Goal: Transaction & Acquisition: Download file/media

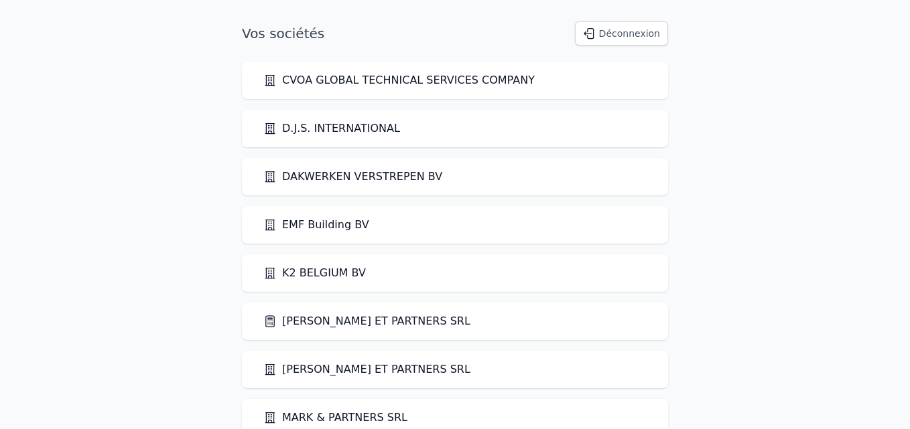
scroll to position [125, 0]
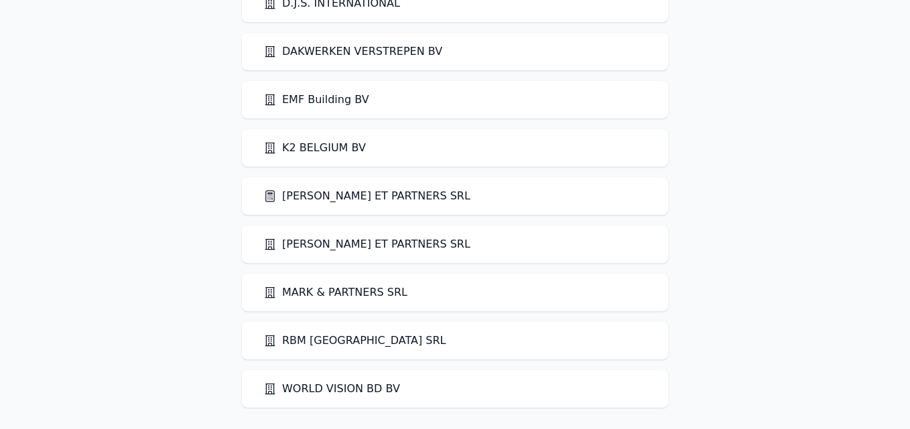
click at [300, 201] on link "[PERSON_NAME] ET PARTNERS SRL" at bounding box center [366, 196] width 207 height 16
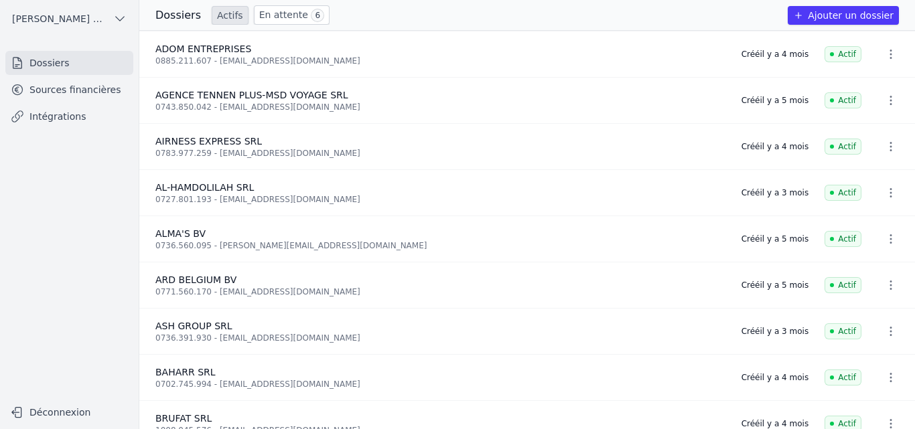
click at [16, 87] on icon at bounding box center [17, 89] width 13 height 13
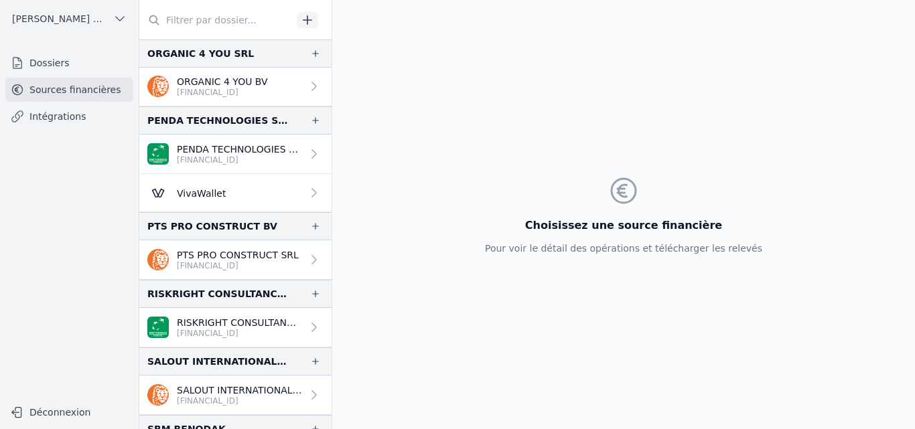
scroll to position [2877, 0]
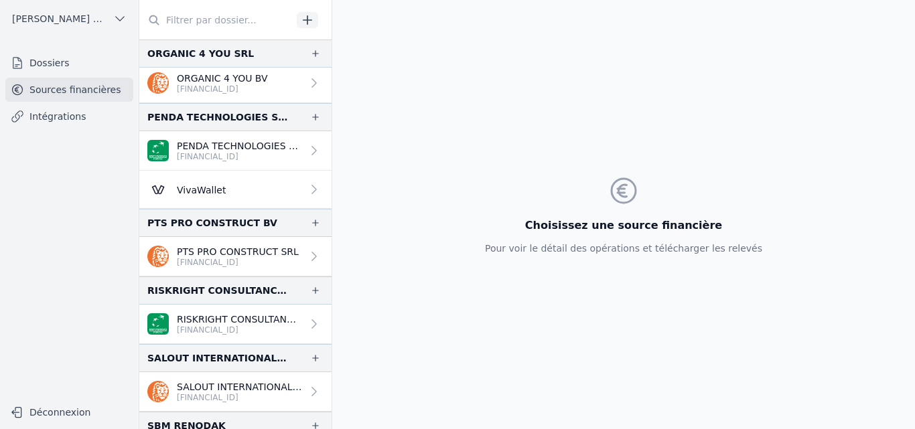
click at [200, 259] on p "[FINANCIAL_ID]" at bounding box center [238, 262] width 122 height 11
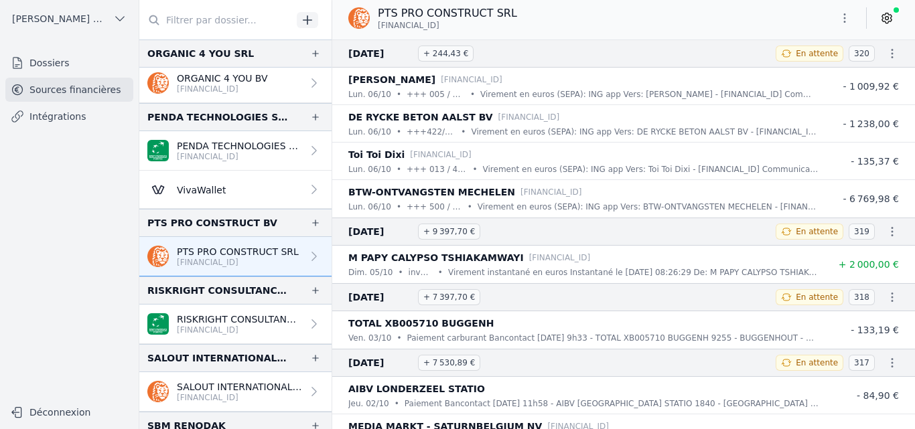
click at [850, 19] on icon "button" at bounding box center [844, 17] width 13 height 13
click at [806, 70] on button "Exporter" at bounding box center [812, 71] width 96 height 25
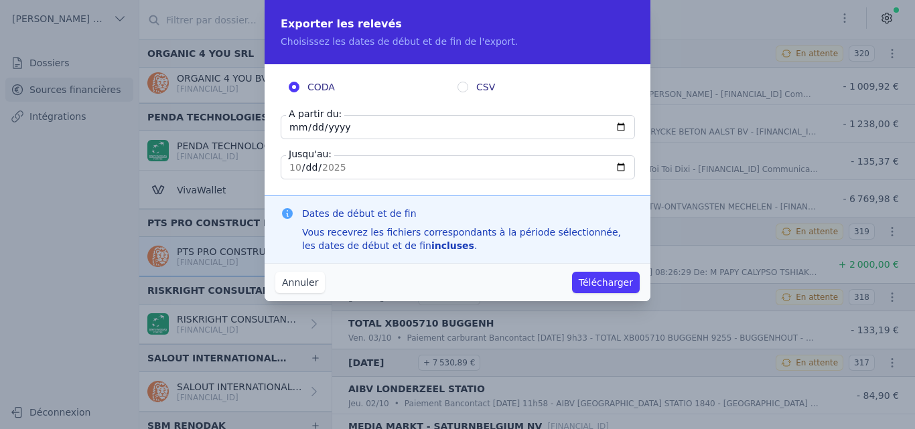
click at [293, 126] on input "[DATE]" at bounding box center [458, 127] width 354 height 24
type input "[DATE]"
click at [610, 287] on button "Télécharger" at bounding box center [606, 282] width 68 height 21
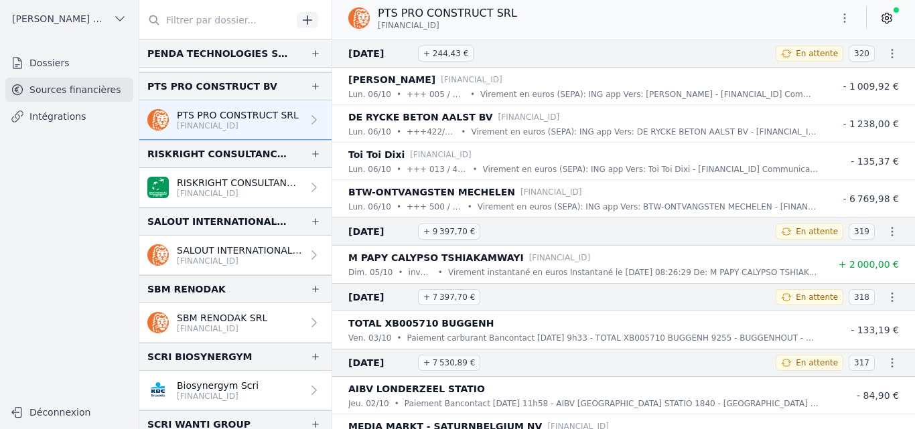
scroll to position [3009, 0]
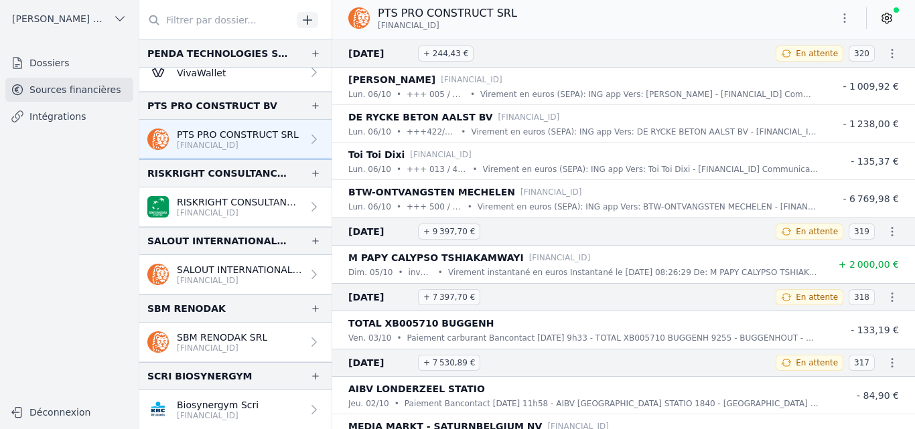
click at [211, 273] on p "SALOUT INTERNATIONAL SRL" at bounding box center [239, 269] width 125 height 13
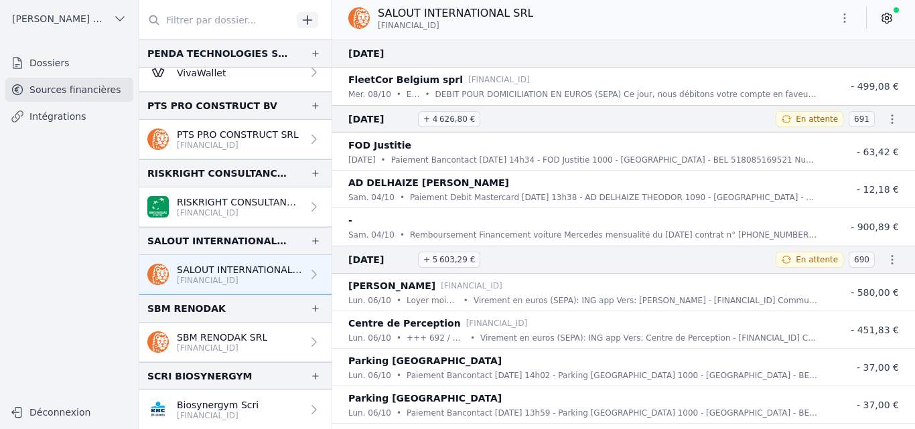
click at [848, 19] on icon "button" at bounding box center [844, 17] width 13 height 13
click at [791, 73] on button "Exporter" at bounding box center [812, 71] width 96 height 25
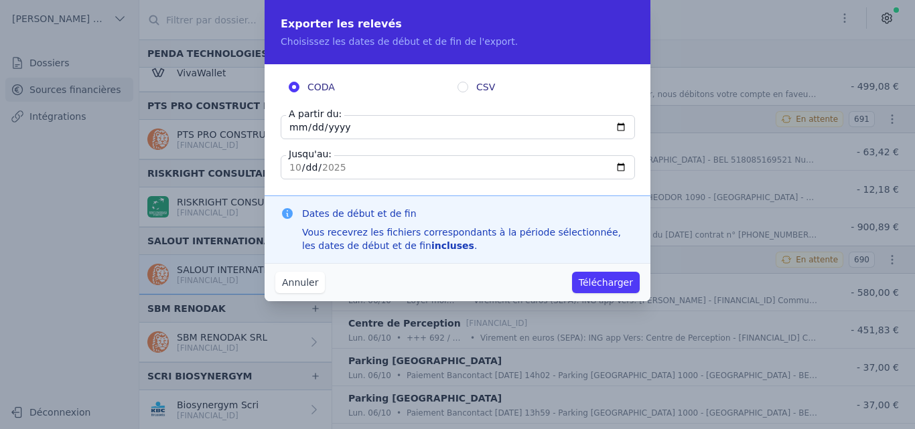
click at [294, 128] on input "[DATE]" at bounding box center [458, 127] width 354 height 24
type input "[DATE]"
click at [596, 290] on button "Télécharger" at bounding box center [606, 282] width 68 height 21
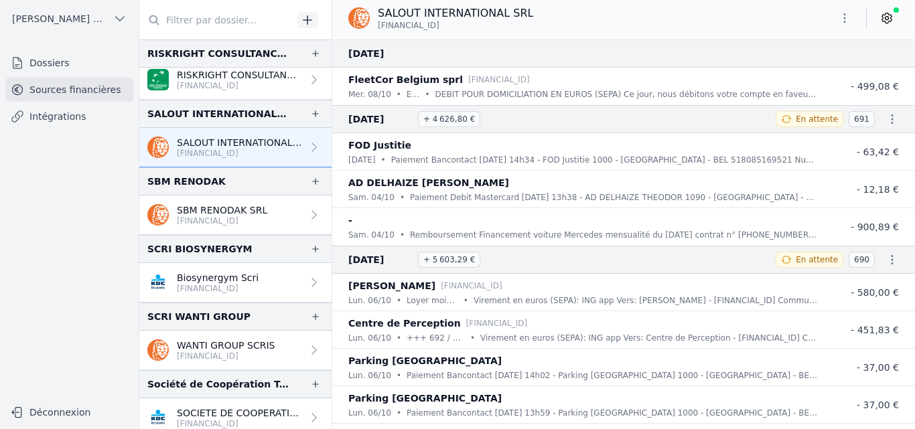
scroll to position [3143, 0]
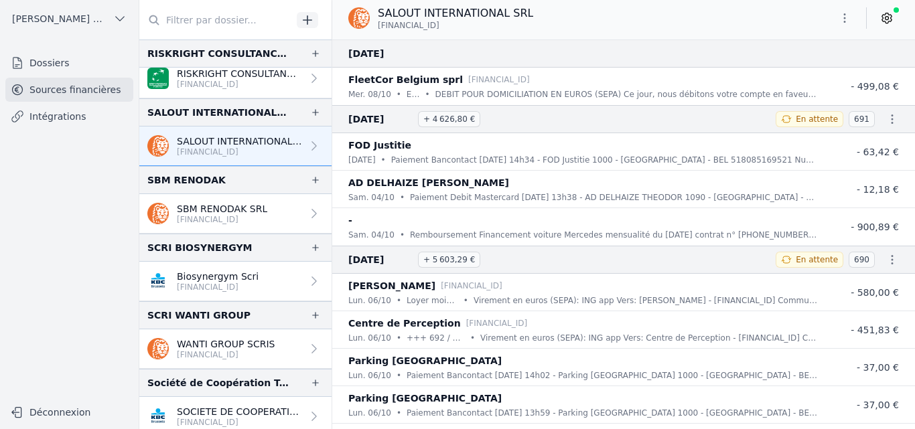
click at [219, 289] on p "[FINANCIAL_ID]" at bounding box center [218, 287] width 82 height 11
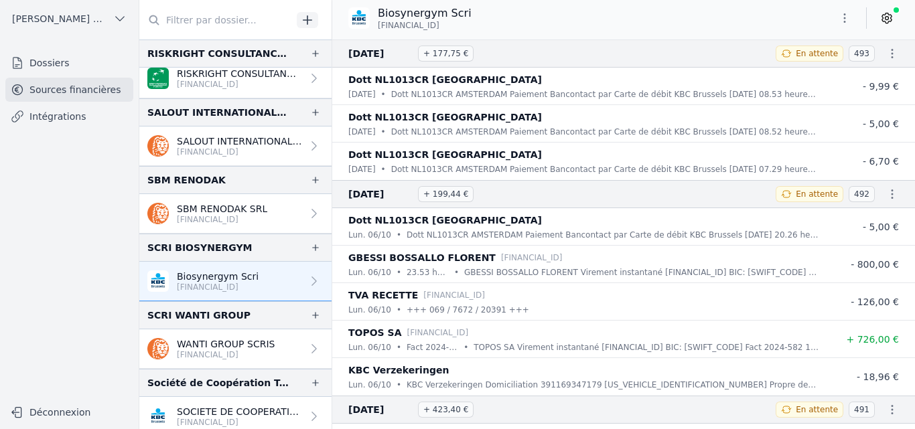
click at [848, 20] on icon "button" at bounding box center [844, 17] width 13 height 13
click at [793, 77] on button "Exporter" at bounding box center [812, 71] width 96 height 25
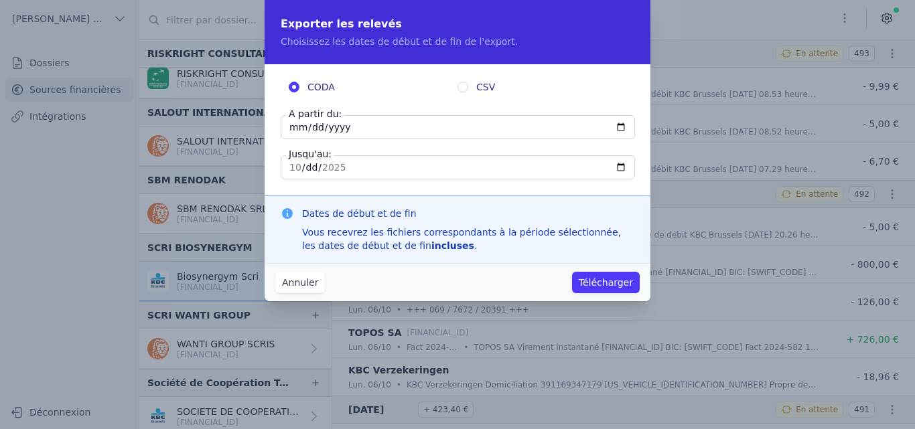
click at [291, 125] on input "[DATE]" at bounding box center [458, 127] width 354 height 24
type input "[DATE]"
click at [587, 284] on button "Télécharger" at bounding box center [606, 282] width 68 height 21
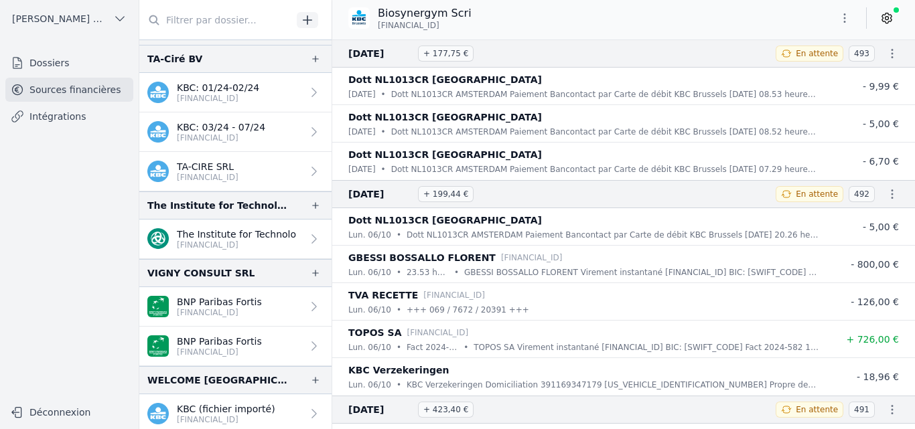
scroll to position [3413, 0]
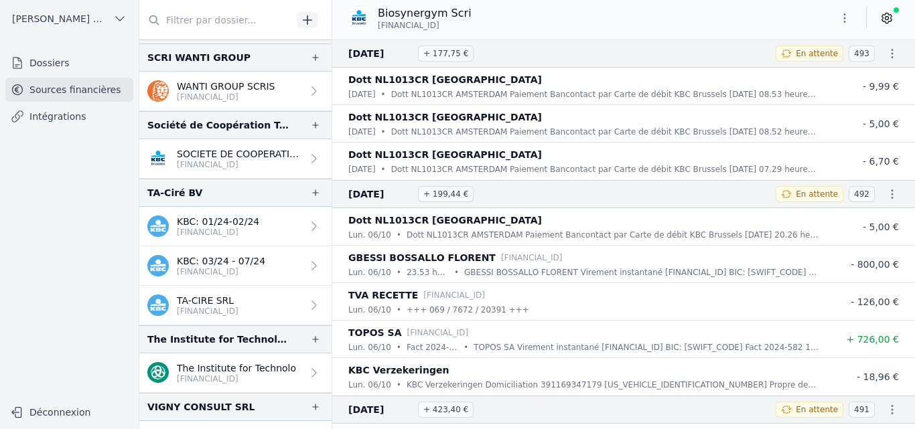
click at [217, 164] on p "[FINANCIAL_ID]" at bounding box center [239, 164] width 125 height 11
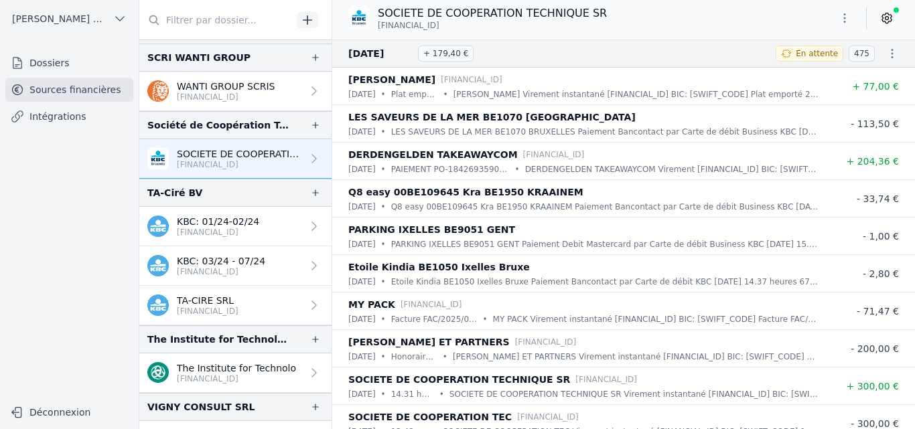
click at [850, 21] on icon "button" at bounding box center [844, 17] width 13 height 13
click at [817, 76] on button "Exporter" at bounding box center [812, 71] width 96 height 25
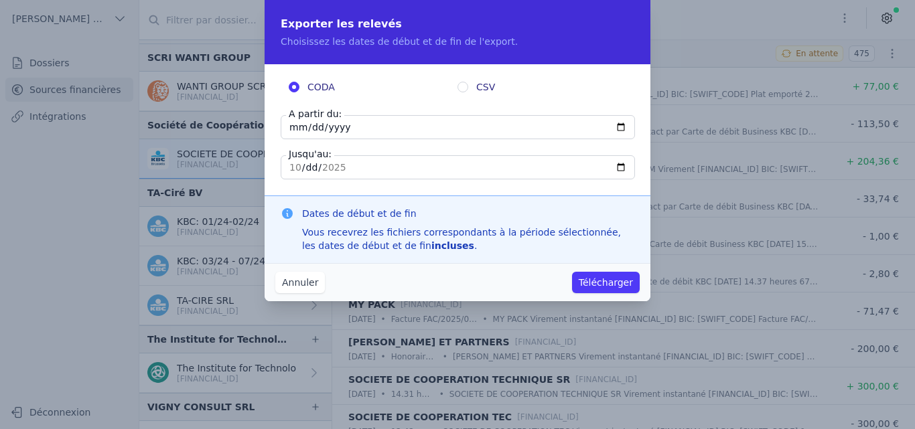
click at [293, 127] on input "[DATE]" at bounding box center [458, 127] width 354 height 24
type input "[DATE]"
click at [605, 277] on button "Télécharger" at bounding box center [606, 282] width 68 height 21
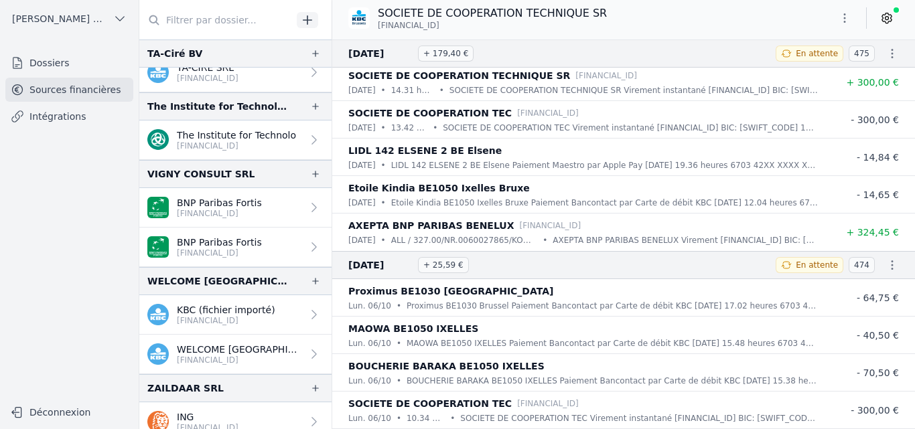
scroll to position [402, 0]
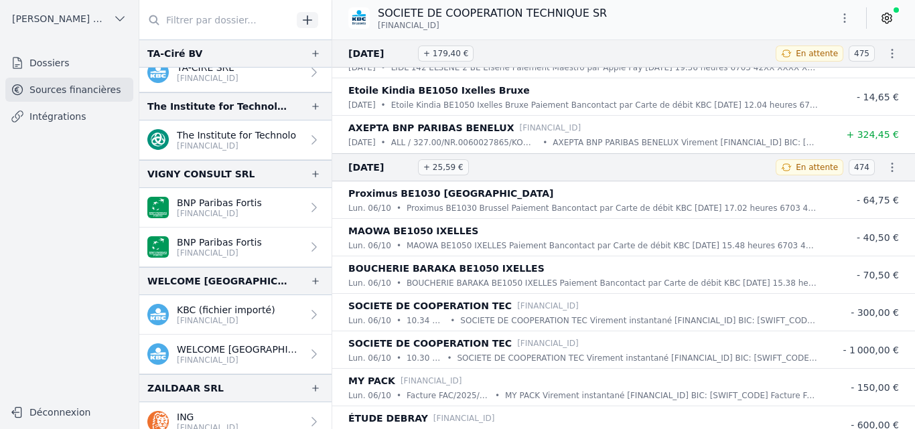
click at [251, 348] on p "WELCOME [GEOGRAPHIC_DATA] [GEOGRAPHIC_DATA] SRL" at bounding box center [239, 349] width 125 height 13
